Goal: Find specific page/section: Find specific page/section

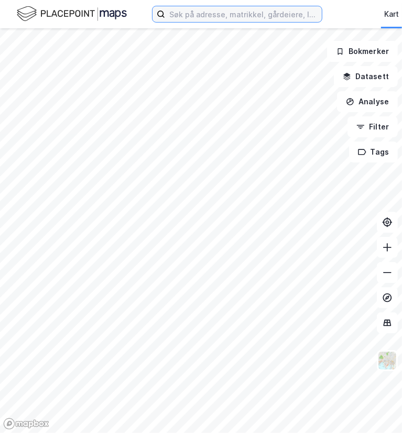
click at [210, 15] on input at bounding box center [243, 14] width 157 height 16
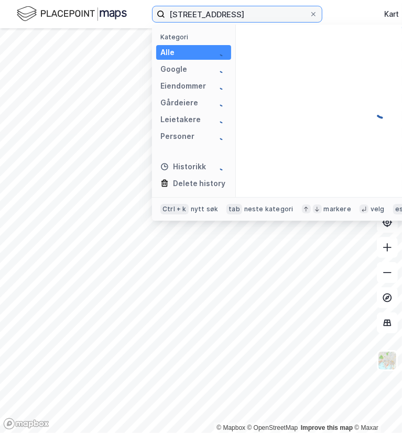
type input "[STREET_ADDRESS]"
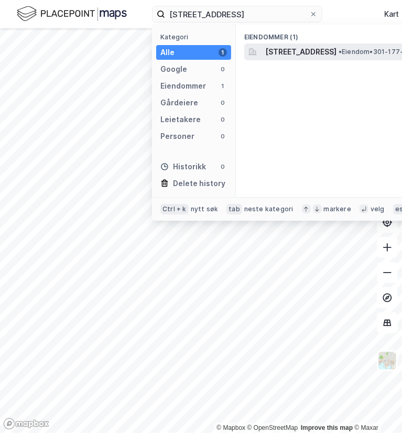
click at [297, 52] on span "[STREET_ADDRESS]" at bounding box center [300, 52] width 71 height 13
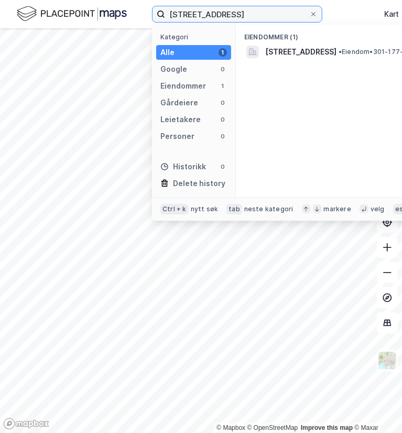
click at [225, 15] on input "[STREET_ADDRESS]" at bounding box center [237, 14] width 144 height 16
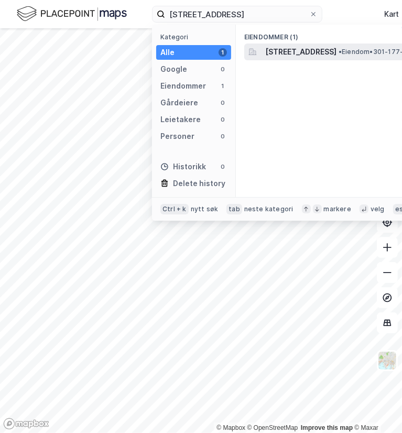
click at [288, 49] on span "[STREET_ADDRESS]" at bounding box center [300, 52] width 71 height 13
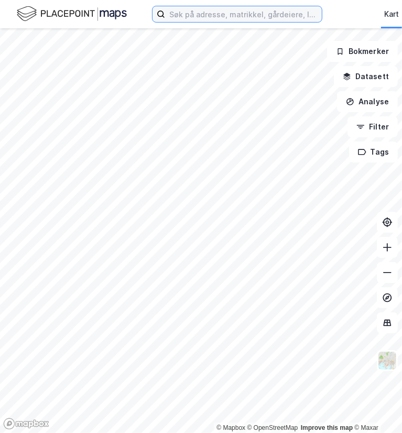
click at [218, 15] on input at bounding box center [243, 14] width 157 height 16
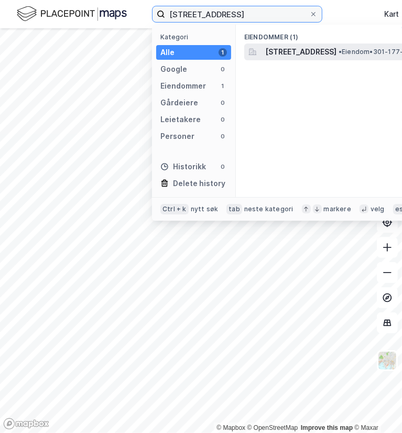
type input "[STREET_ADDRESS]"
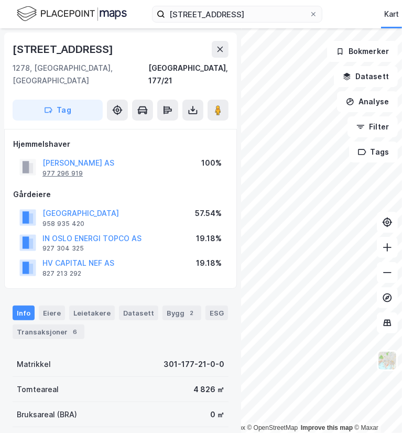
click at [74, 169] on div "977 296 919" at bounding box center [62, 173] width 40 height 8
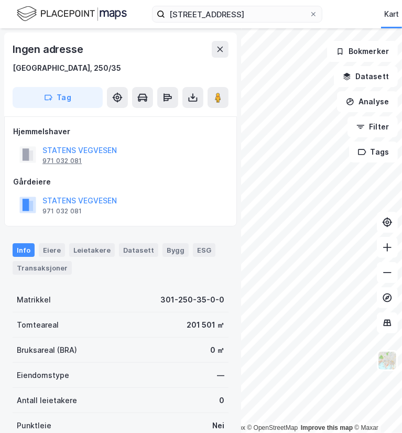
click at [70, 162] on div "971 032 081" at bounding box center [61, 161] width 39 height 8
